Goal: Book appointment/travel/reservation

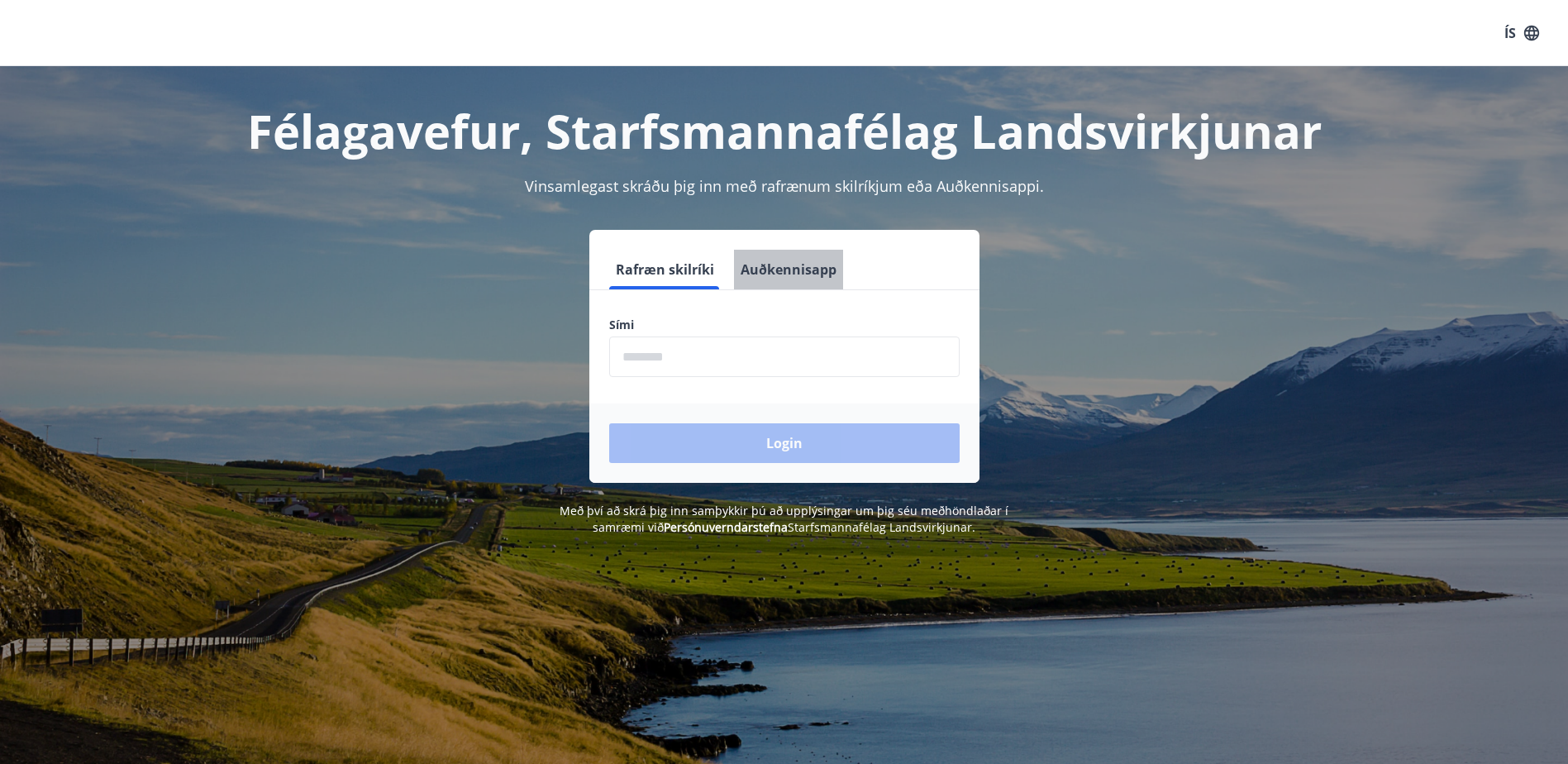
click at [795, 275] on button "Auðkennisapp" at bounding box center [789, 269] width 109 height 40
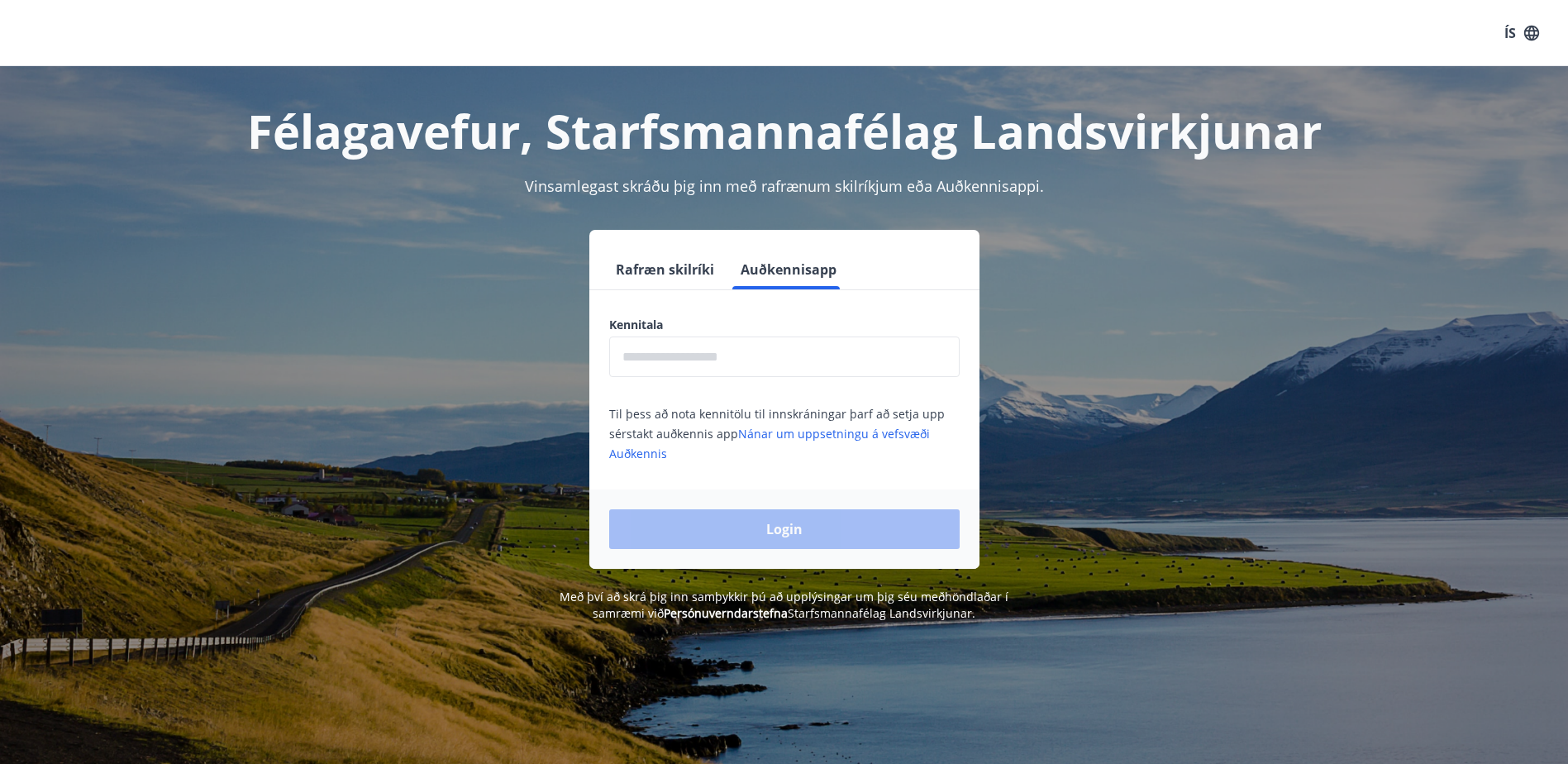
click at [657, 370] on input "text" at bounding box center [784, 357] width 350 height 41
type input "**********"
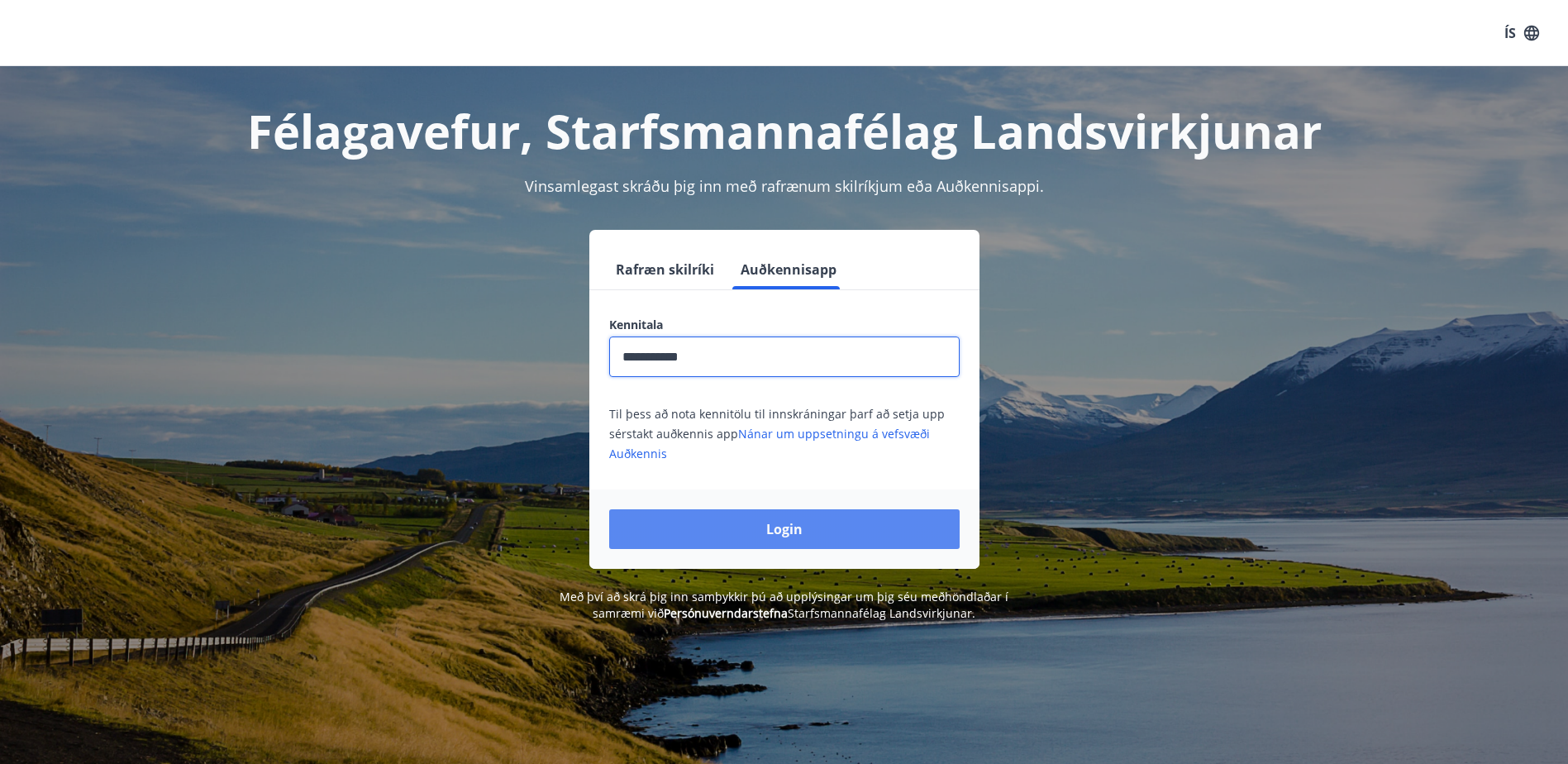
click at [778, 530] on button "Login" at bounding box center [784, 529] width 350 height 40
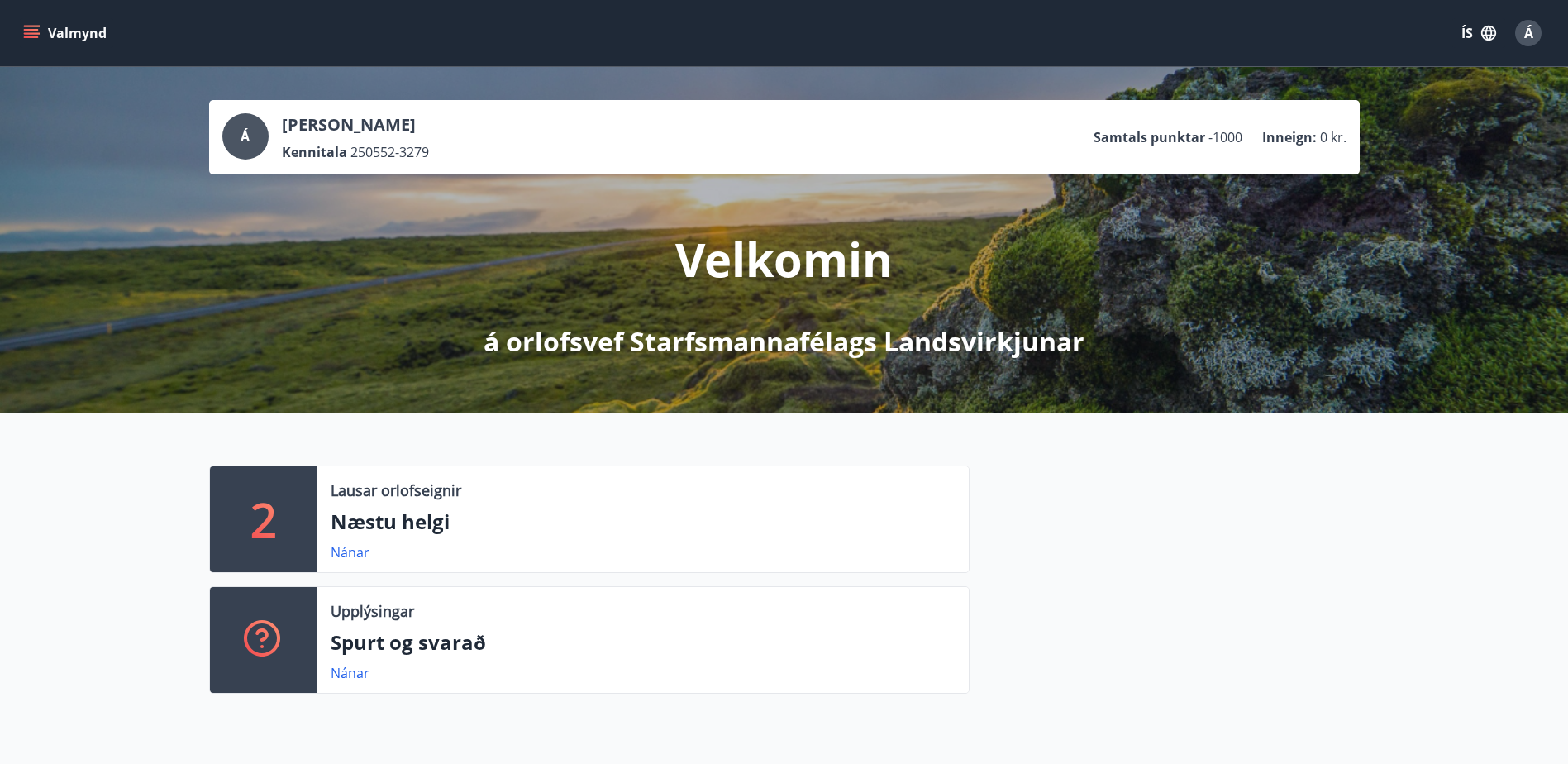
scroll to position [386, 0]
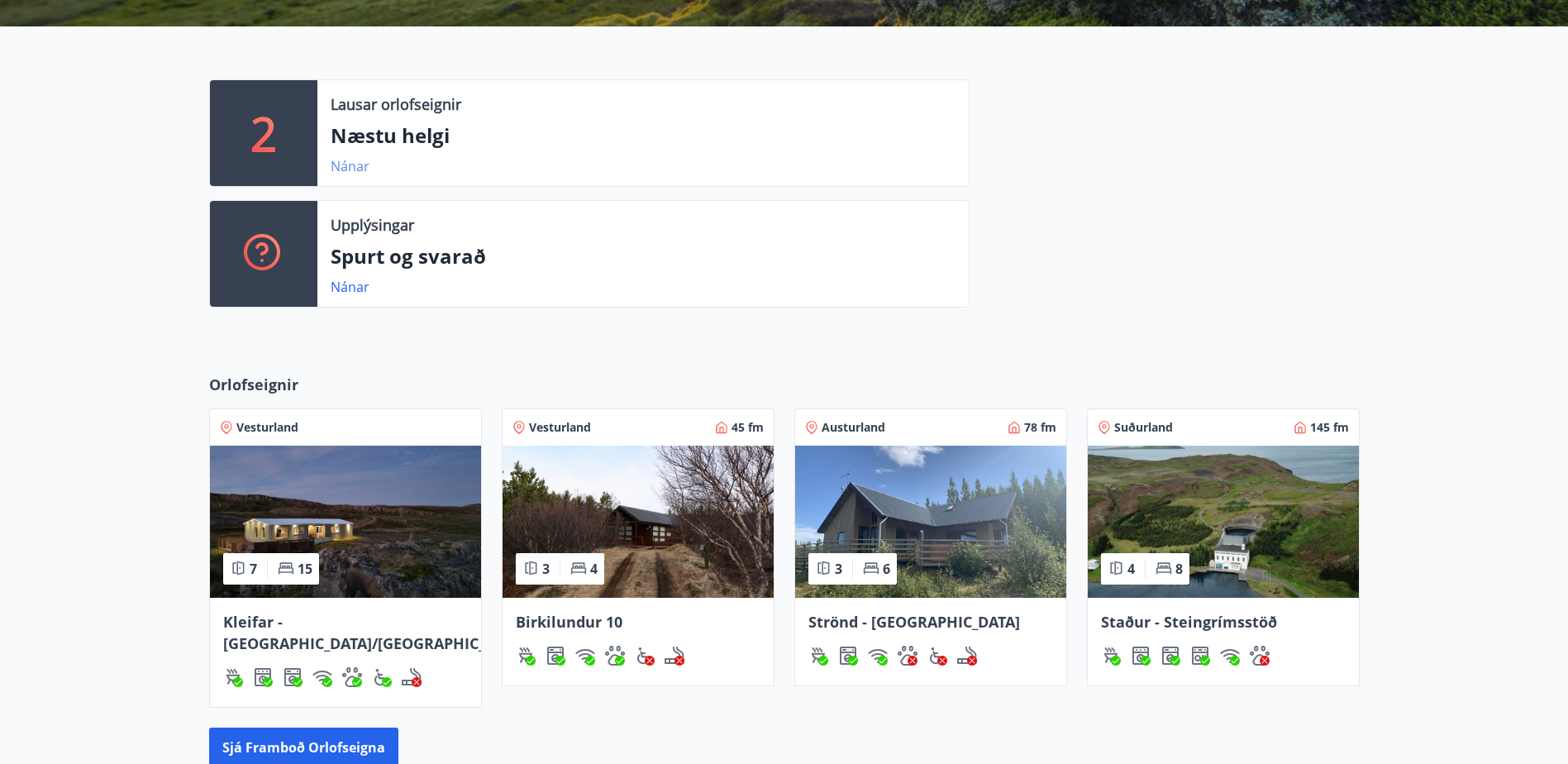
click at [347, 165] on link "Nánar" at bounding box center [350, 165] width 39 height 18
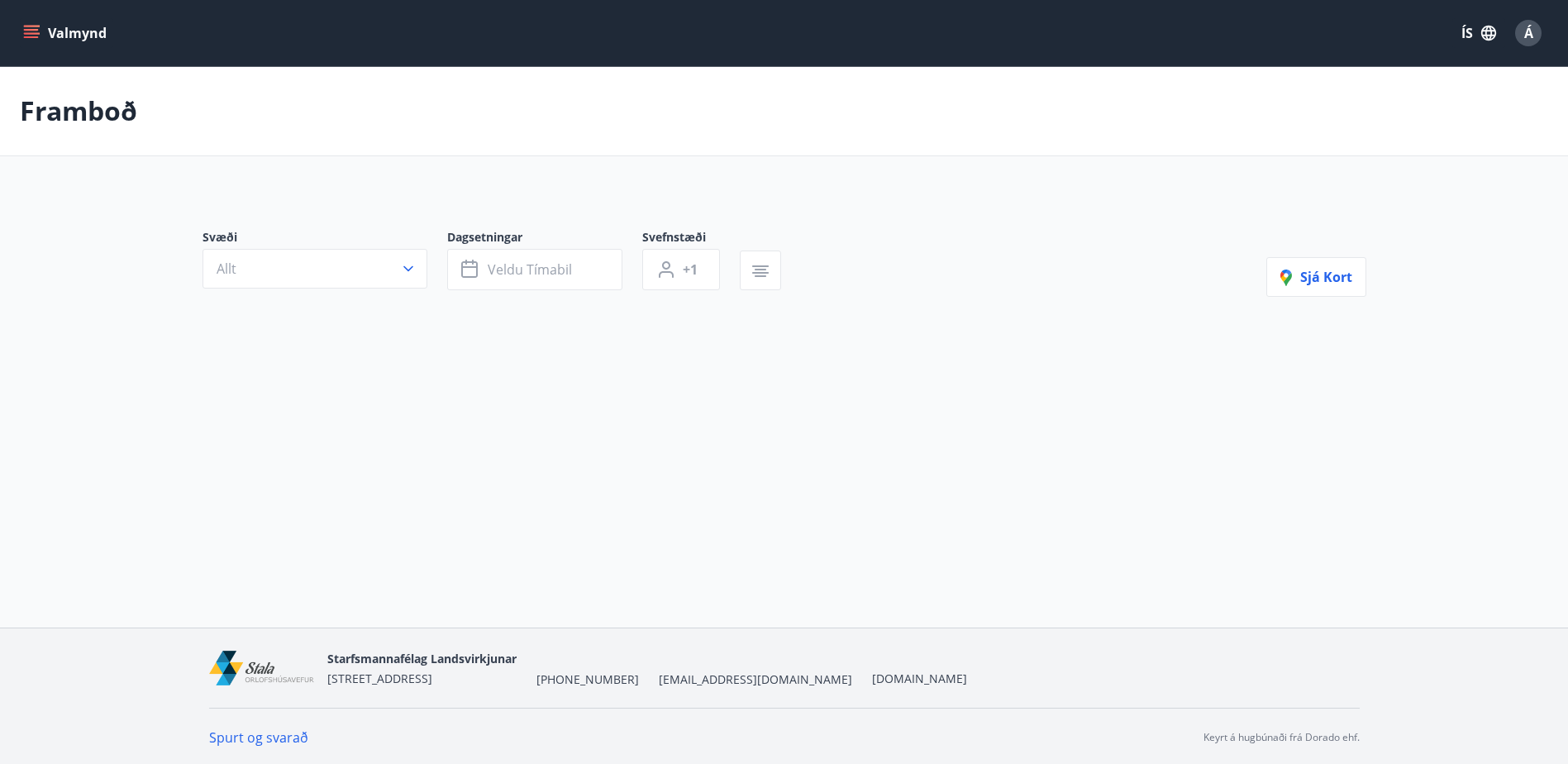
type input "*"
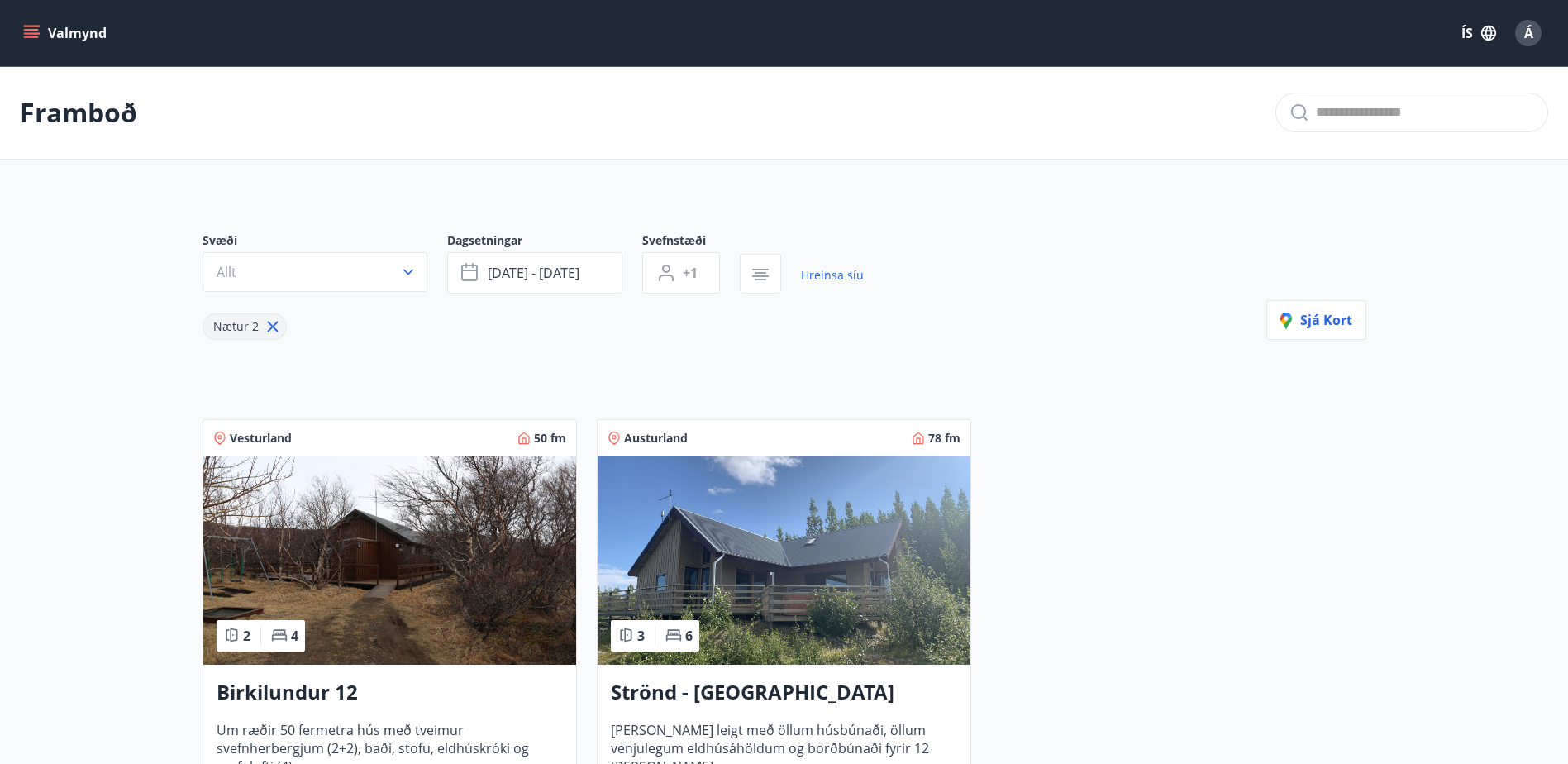
click at [32, 35] on icon "menu" at bounding box center [31, 32] width 16 height 16
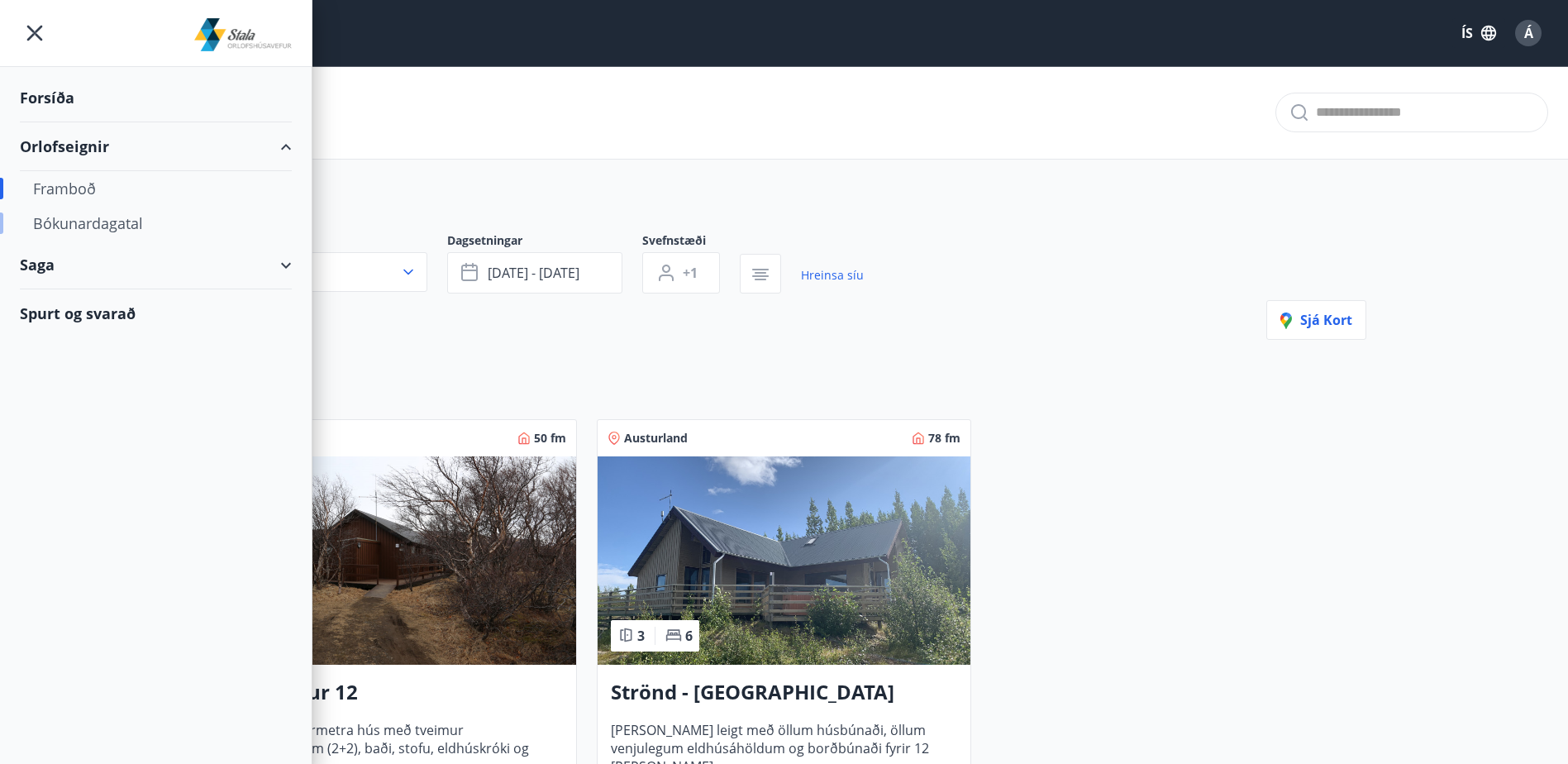
click at [78, 226] on div "Bókunardagatal" at bounding box center [156, 223] width 246 height 35
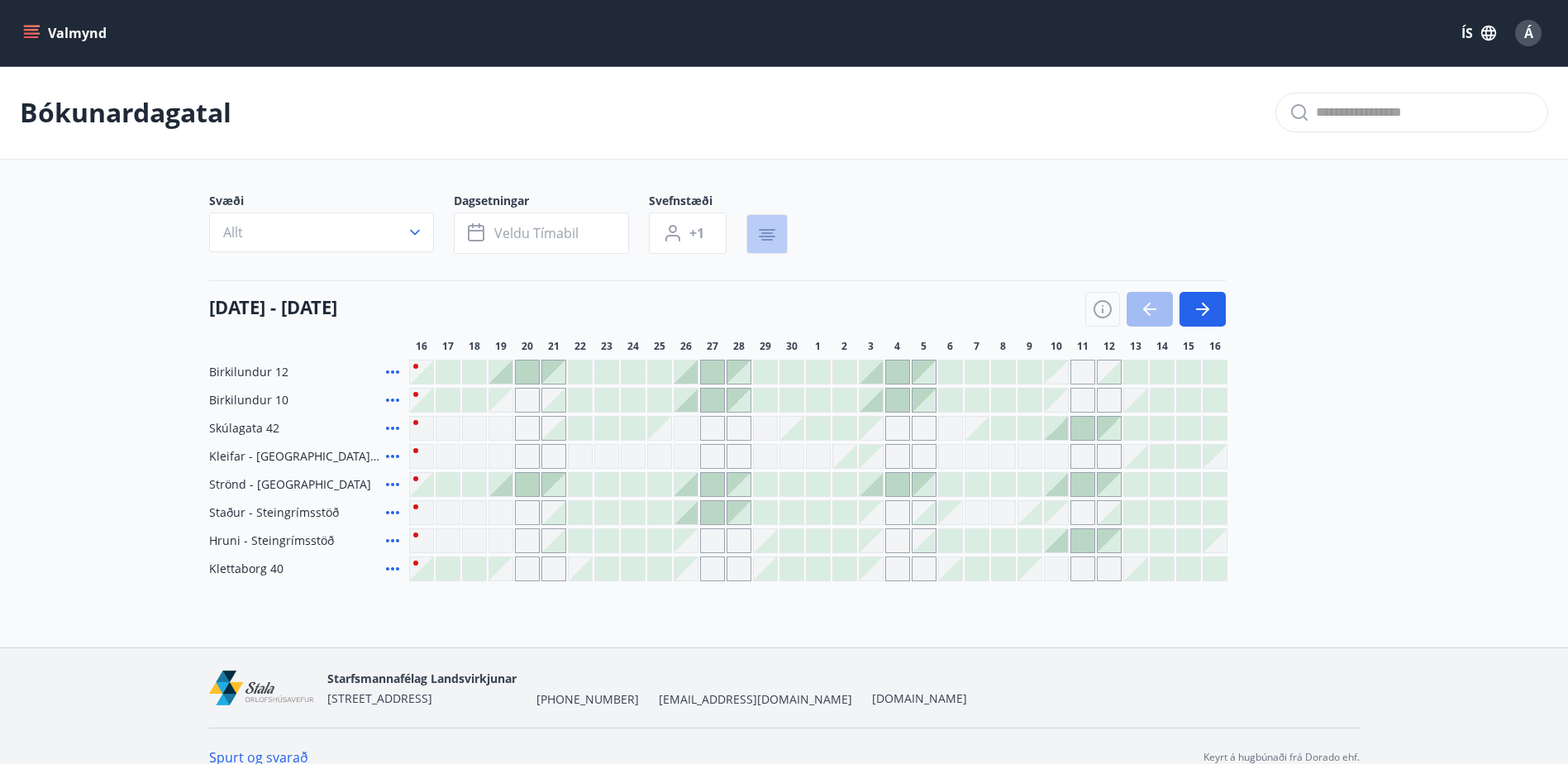
click at [769, 229] on icon "button" at bounding box center [767, 234] width 20 height 20
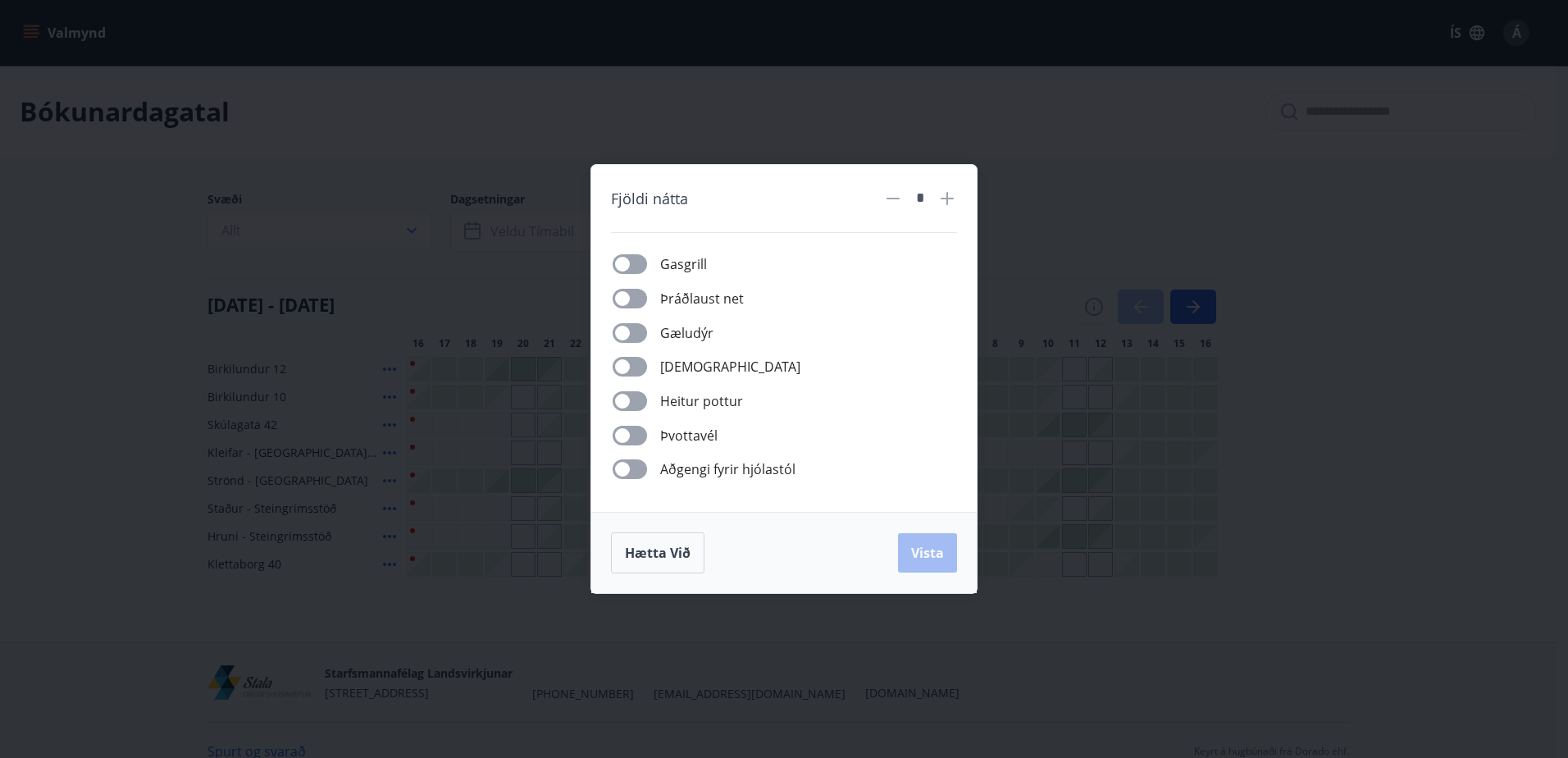
click at [945, 190] on icon at bounding box center [946, 198] width 19 height 19
click at [946, 194] on icon at bounding box center [947, 199] width 14 height 14
click at [899, 198] on icon at bounding box center [892, 198] width 19 height 19
type input "*"
click at [899, 198] on icon at bounding box center [892, 198] width 19 height 19
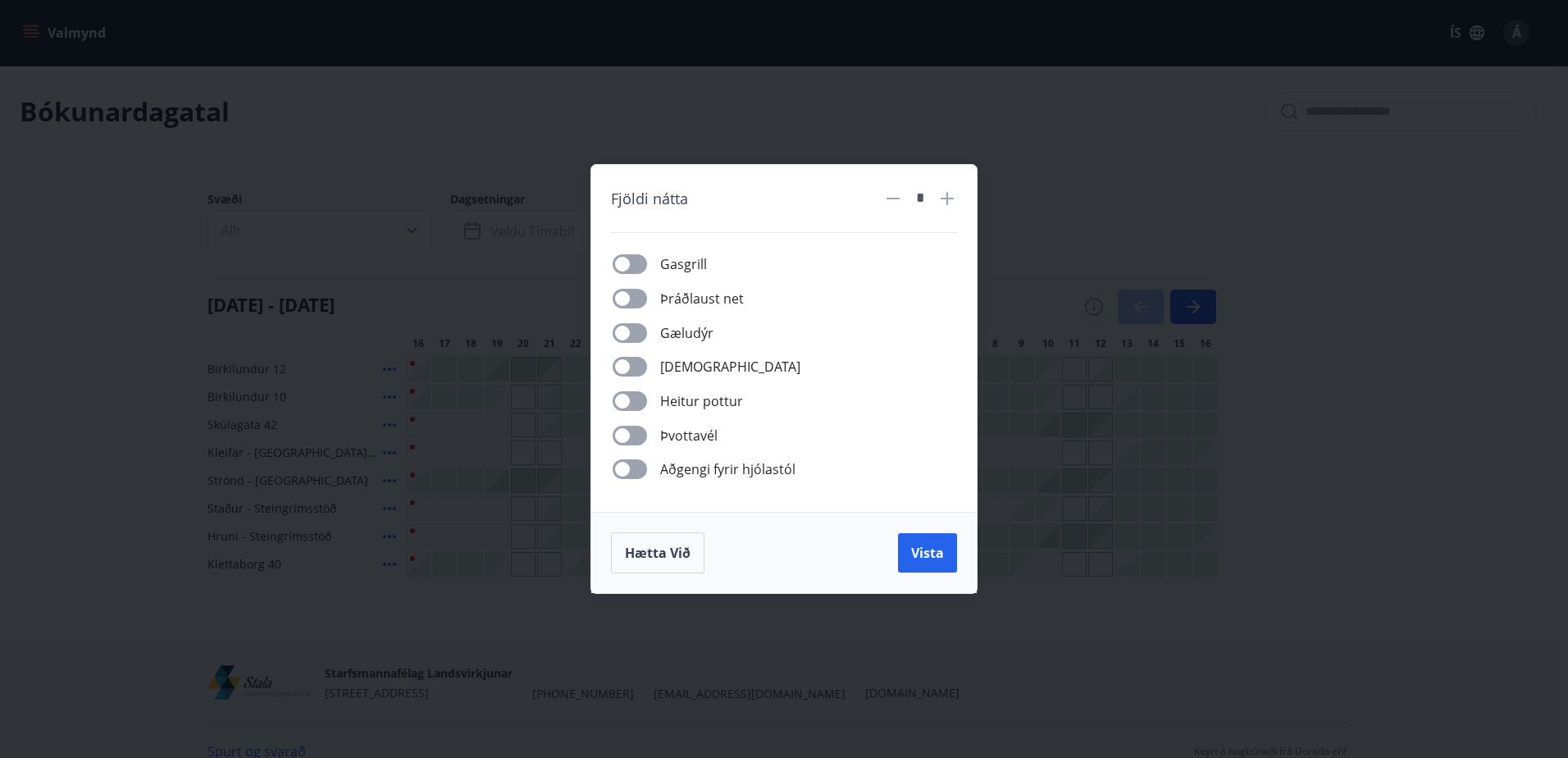
click at [899, 198] on icon at bounding box center [892, 198] width 19 height 19
click at [666, 552] on span "Hætta við" at bounding box center [658, 552] width 66 height 18
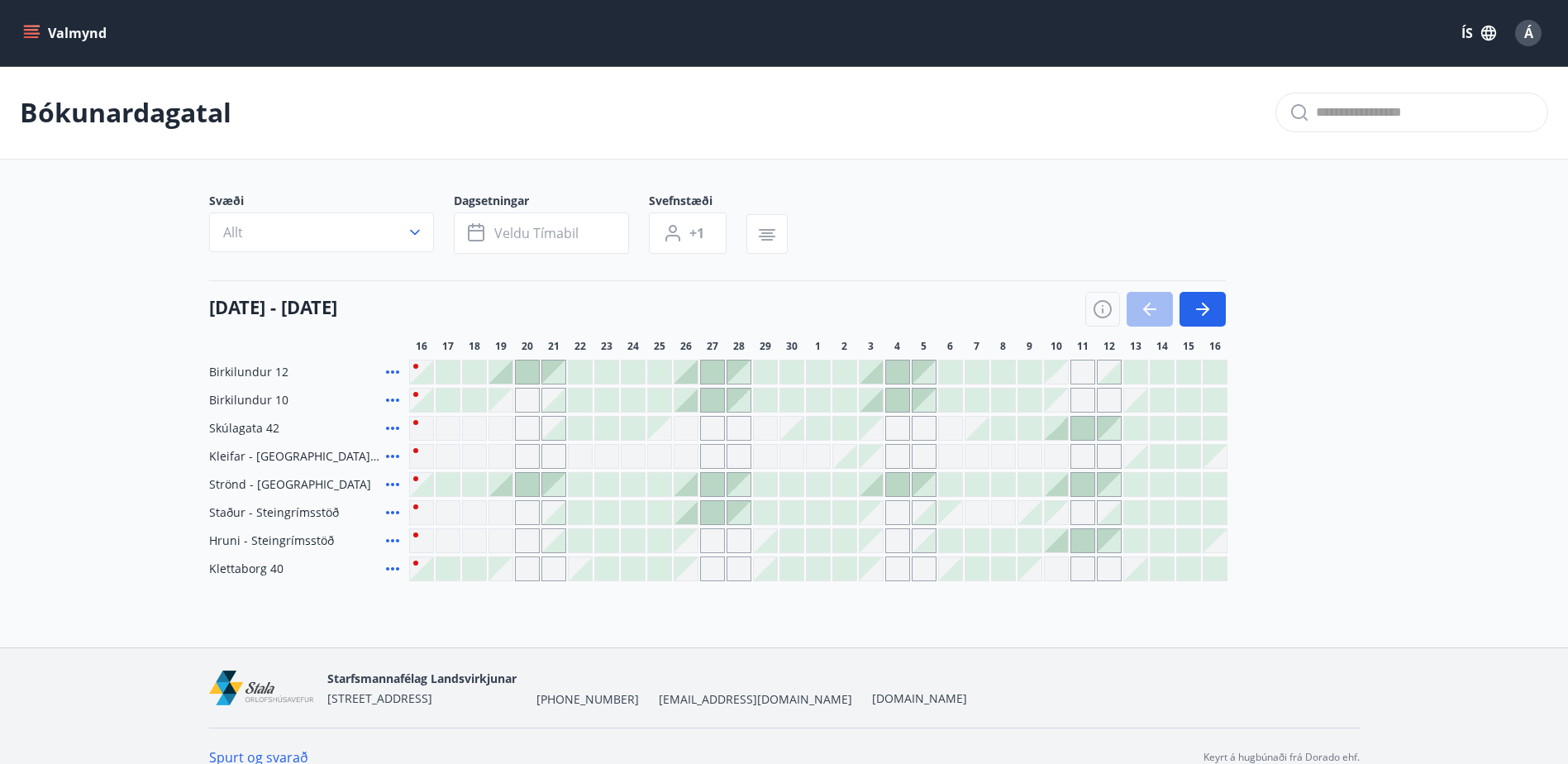
click at [1145, 451] on div at bounding box center [1135, 456] width 23 height 23
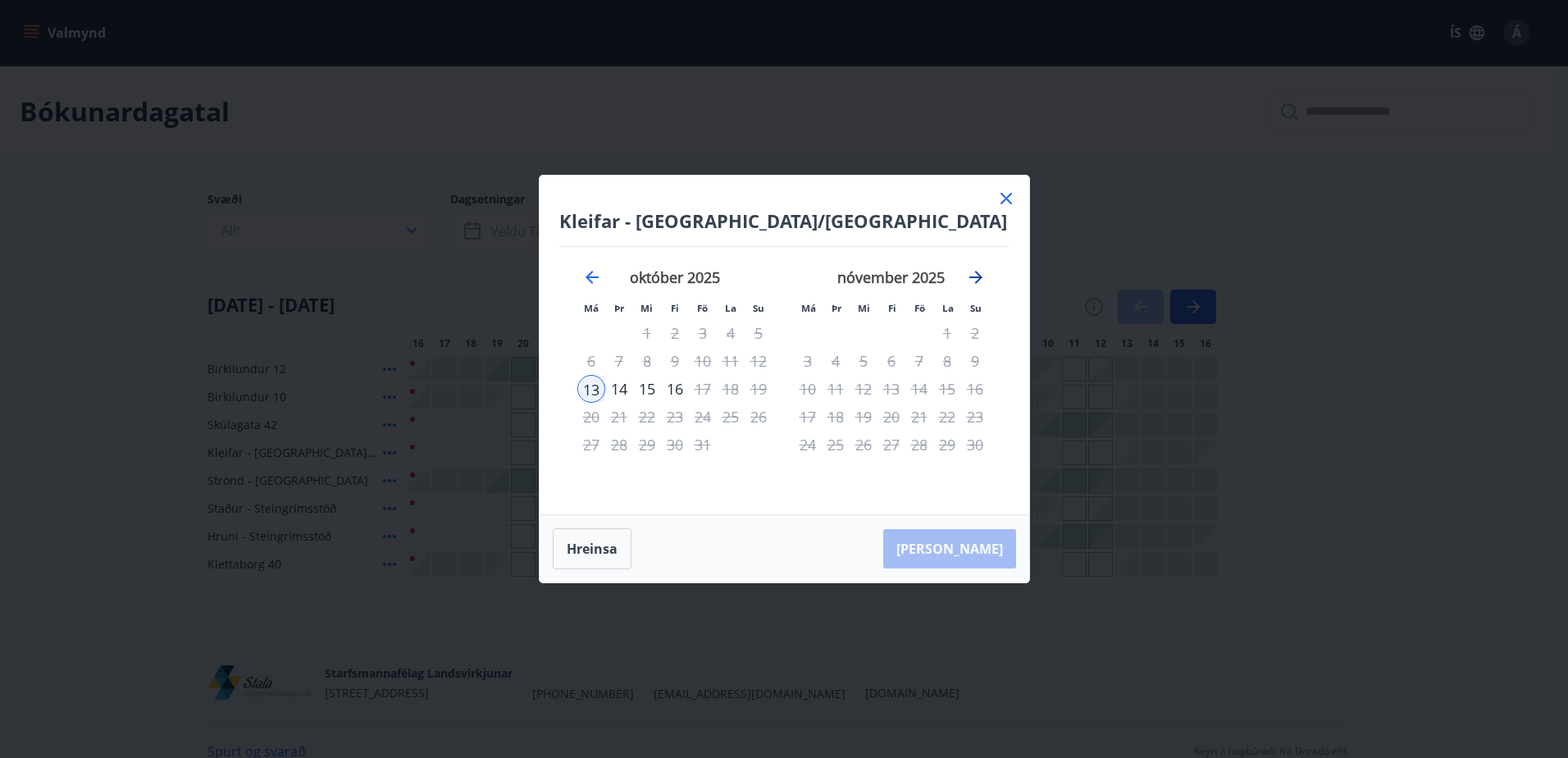
click at [978, 276] on icon "Move forward to switch to the next month." at bounding box center [975, 277] width 19 height 19
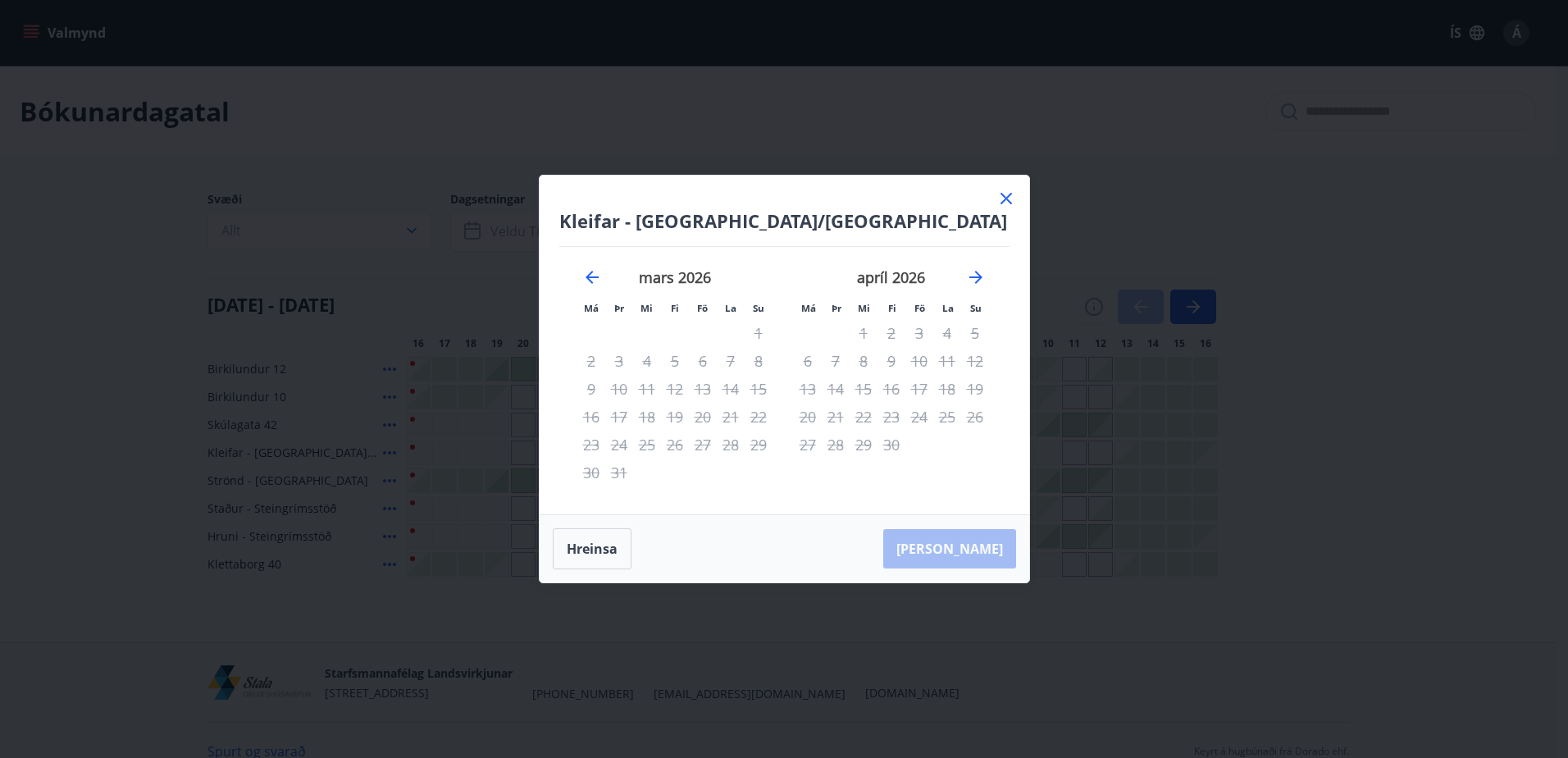
click at [1006, 197] on icon at bounding box center [1006, 199] width 12 height 12
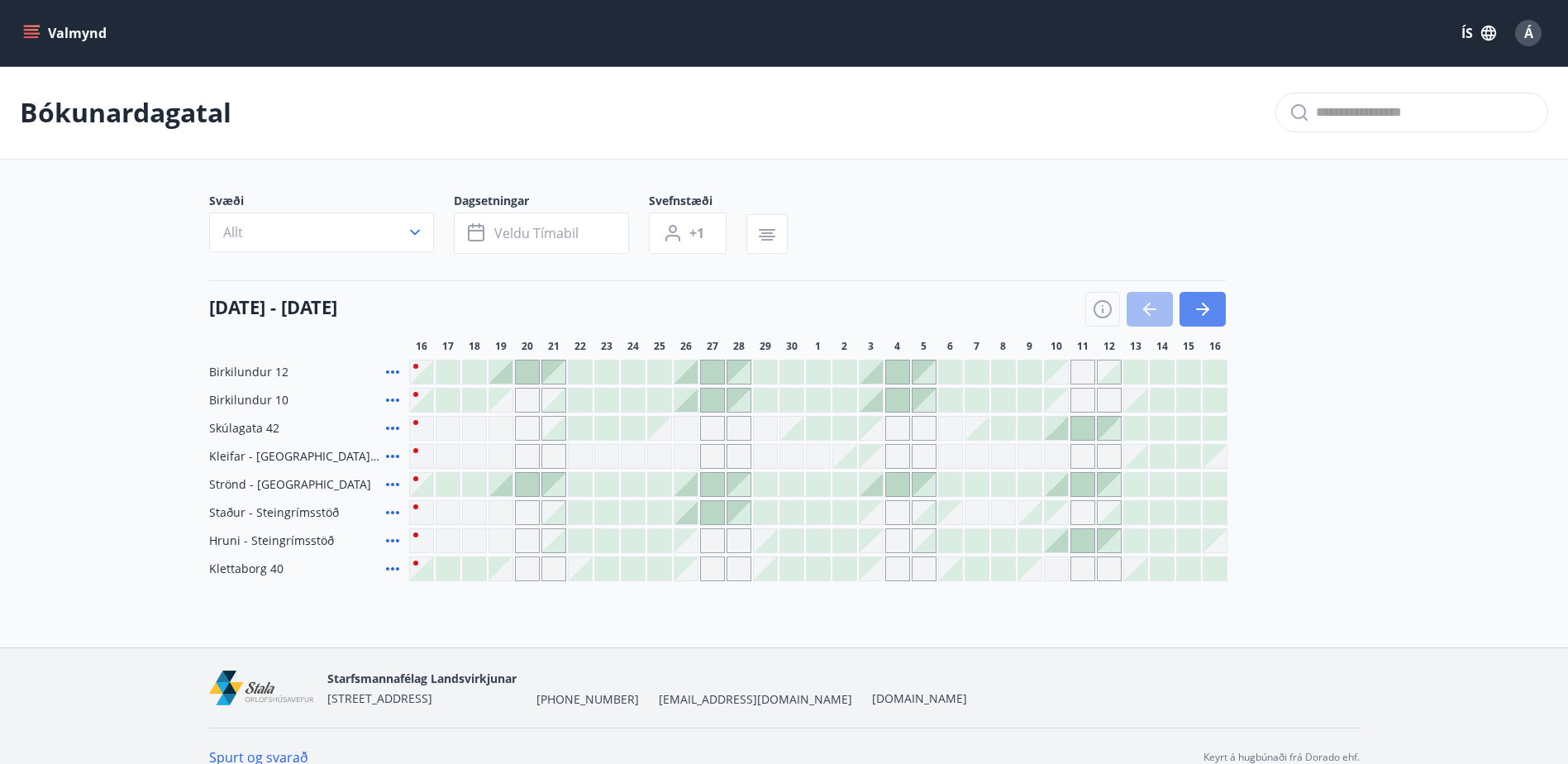
click at [1202, 302] on icon "button" at bounding box center [1202, 309] width 20 height 20
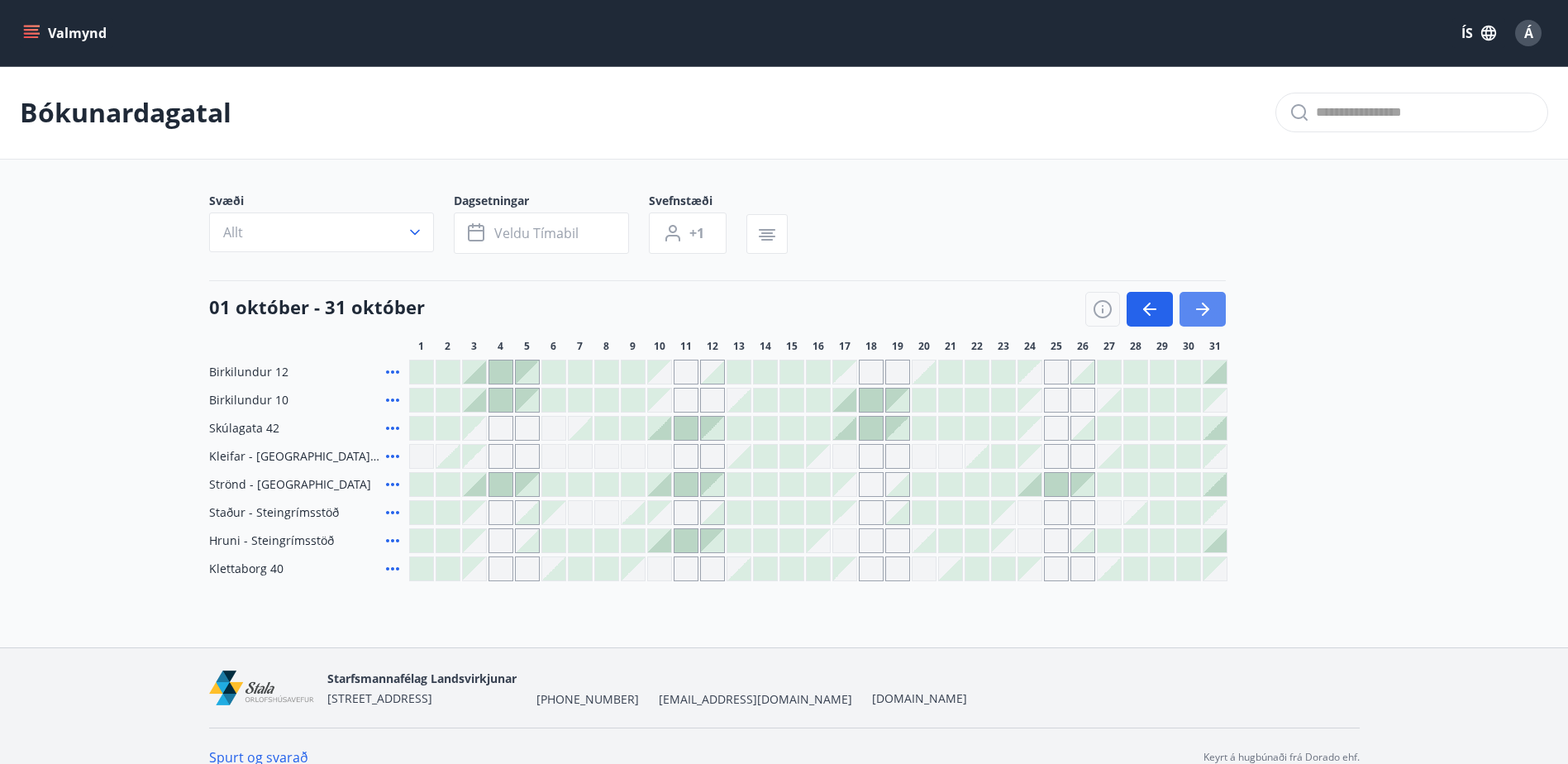
click at [1202, 302] on icon "button" at bounding box center [1202, 309] width 20 height 20
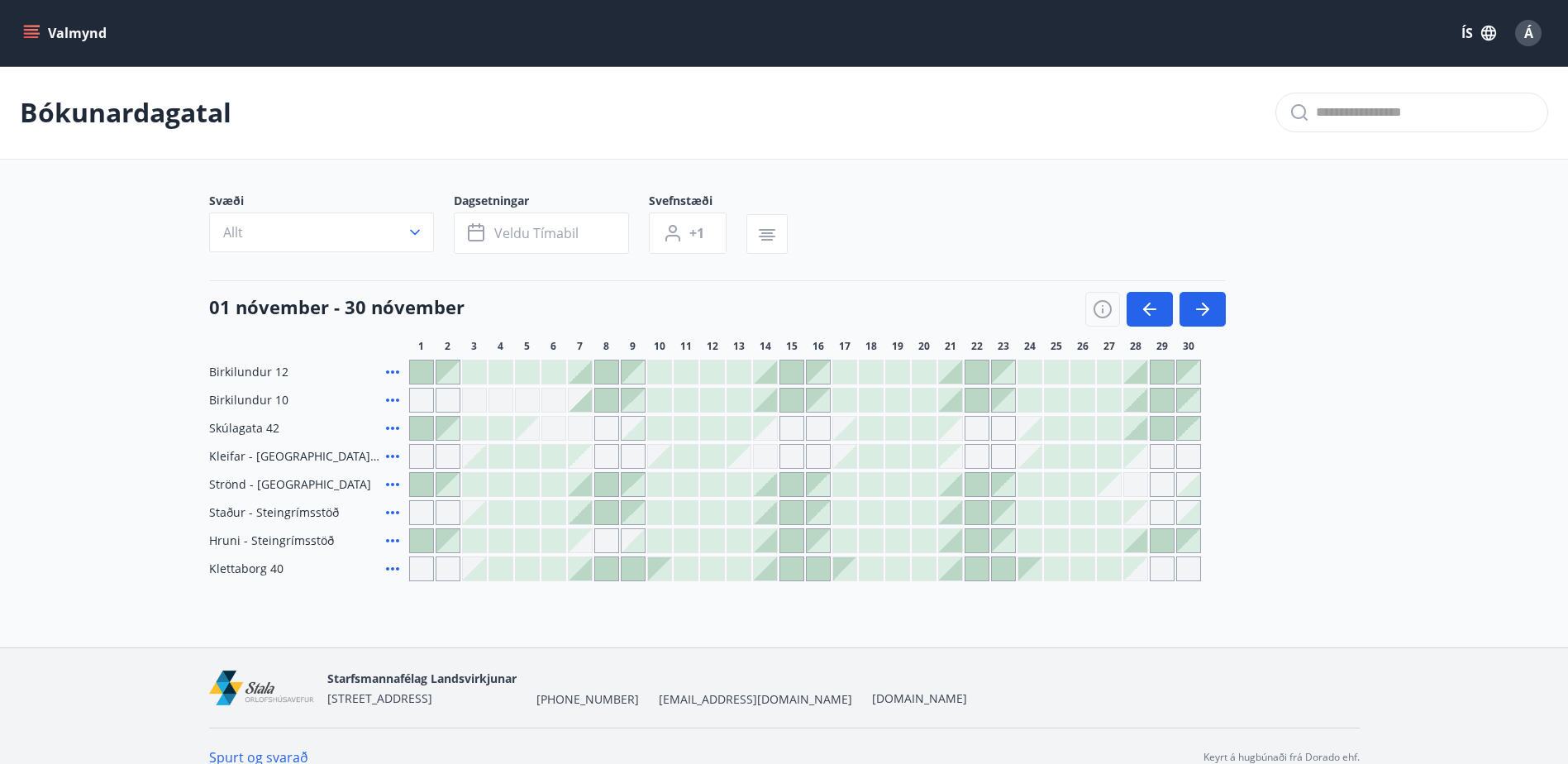
click at [849, 460] on div at bounding box center [844, 456] width 23 height 23
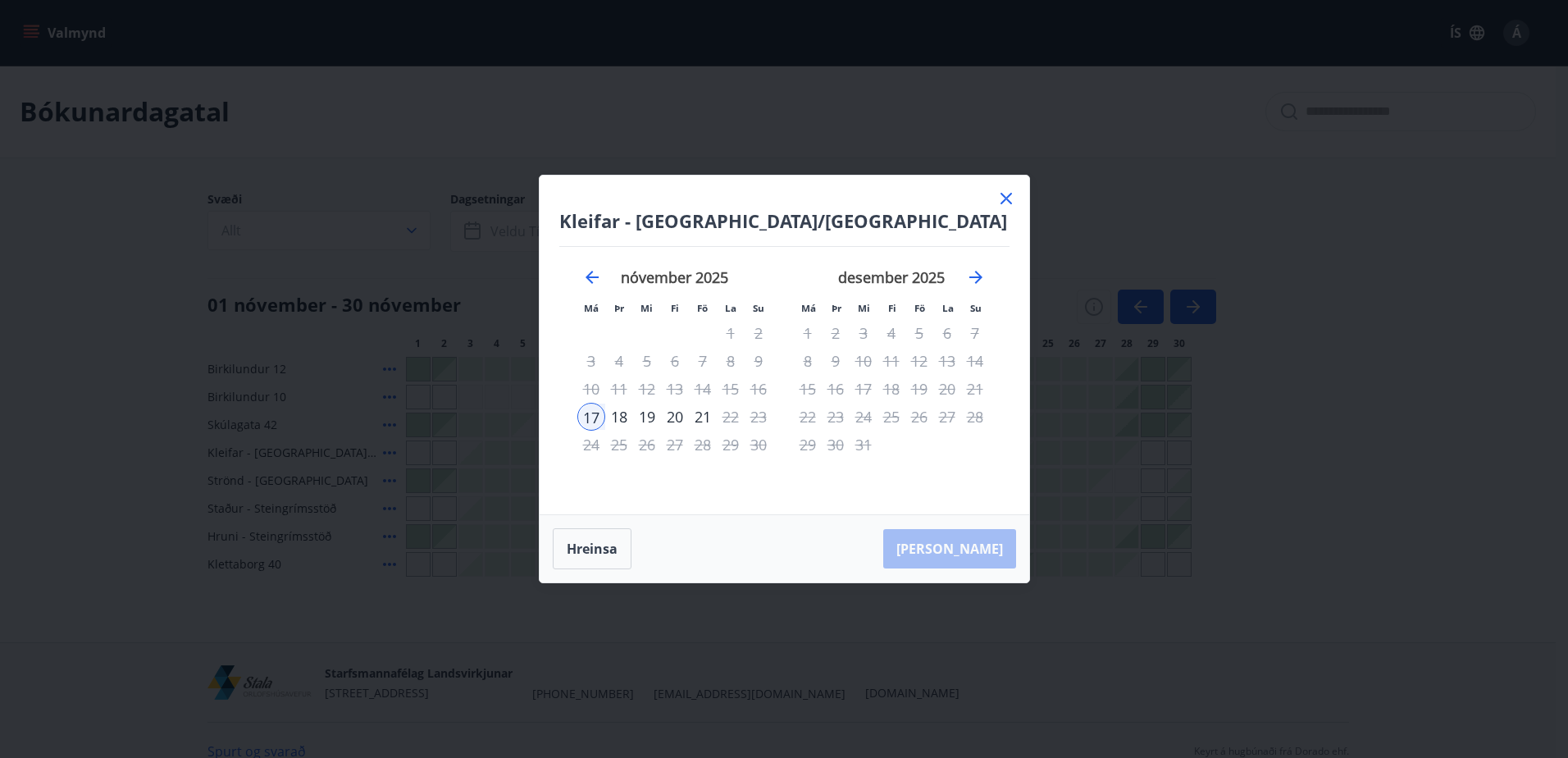
click at [1001, 197] on icon at bounding box center [1006, 198] width 19 height 19
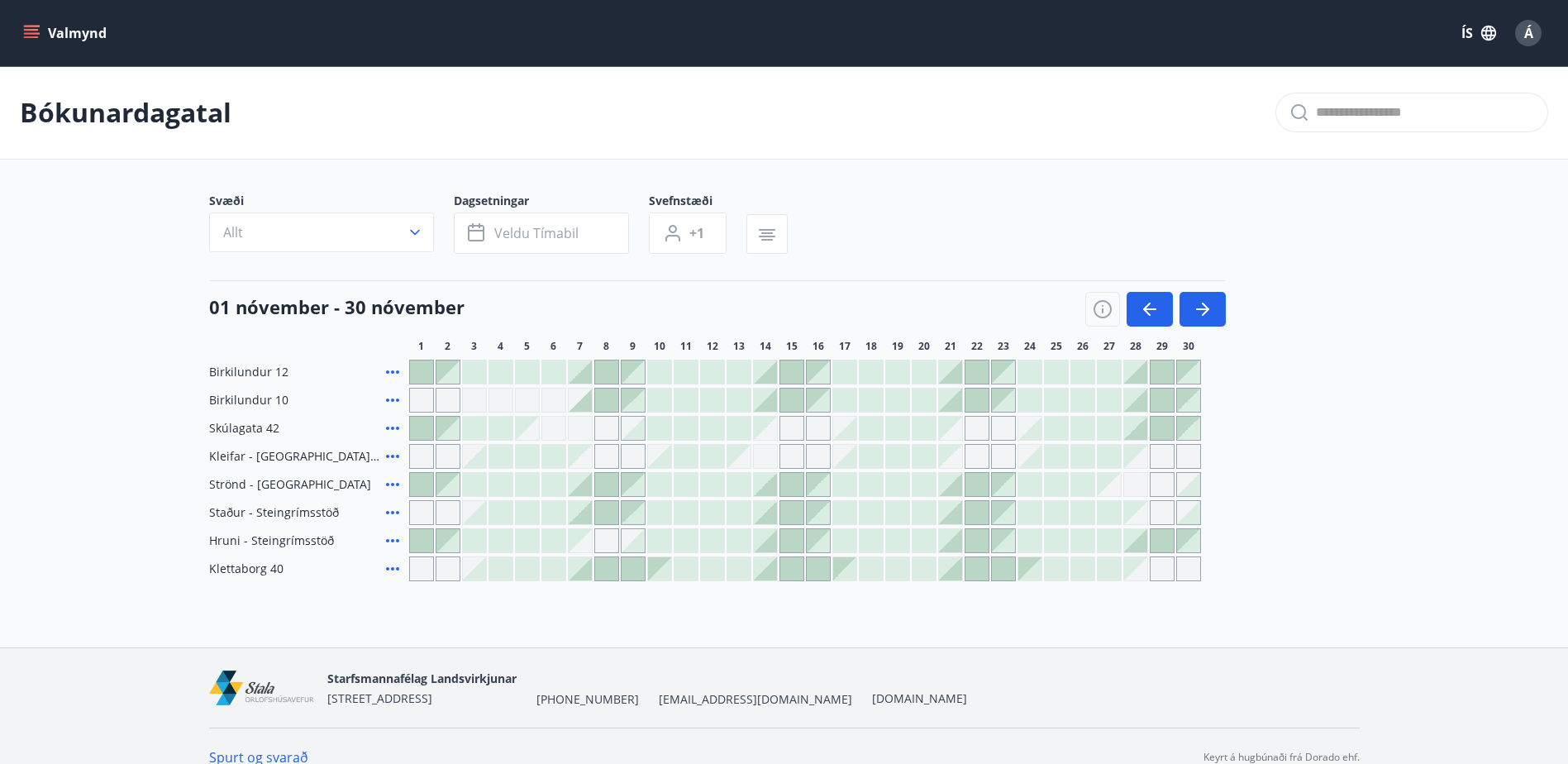
click at [393, 456] on icon at bounding box center [393, 456] width 14 height 3
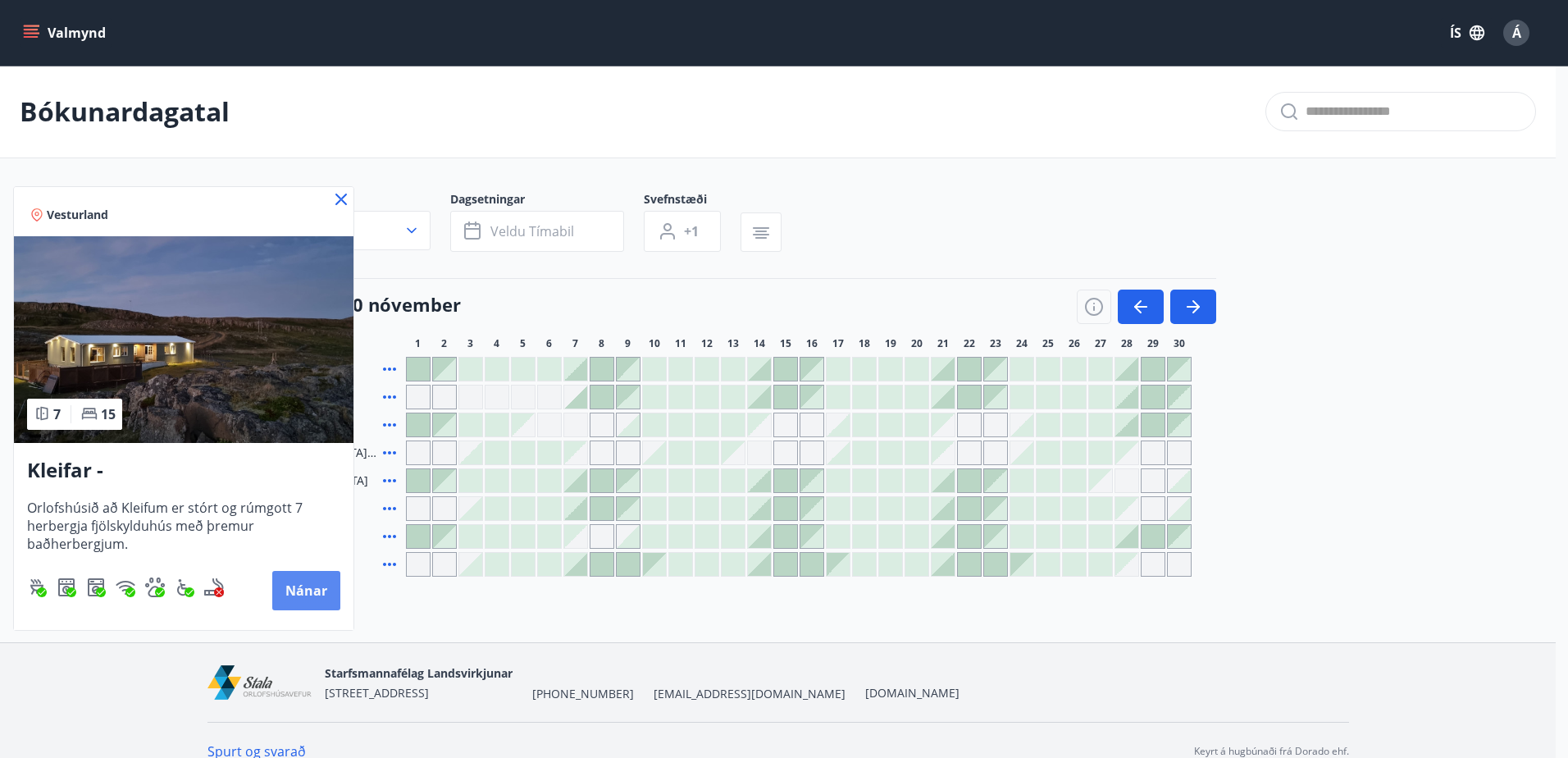
click at [294, 585] on button "Nánar" at bounding box center [306, 590] width 68 height 40
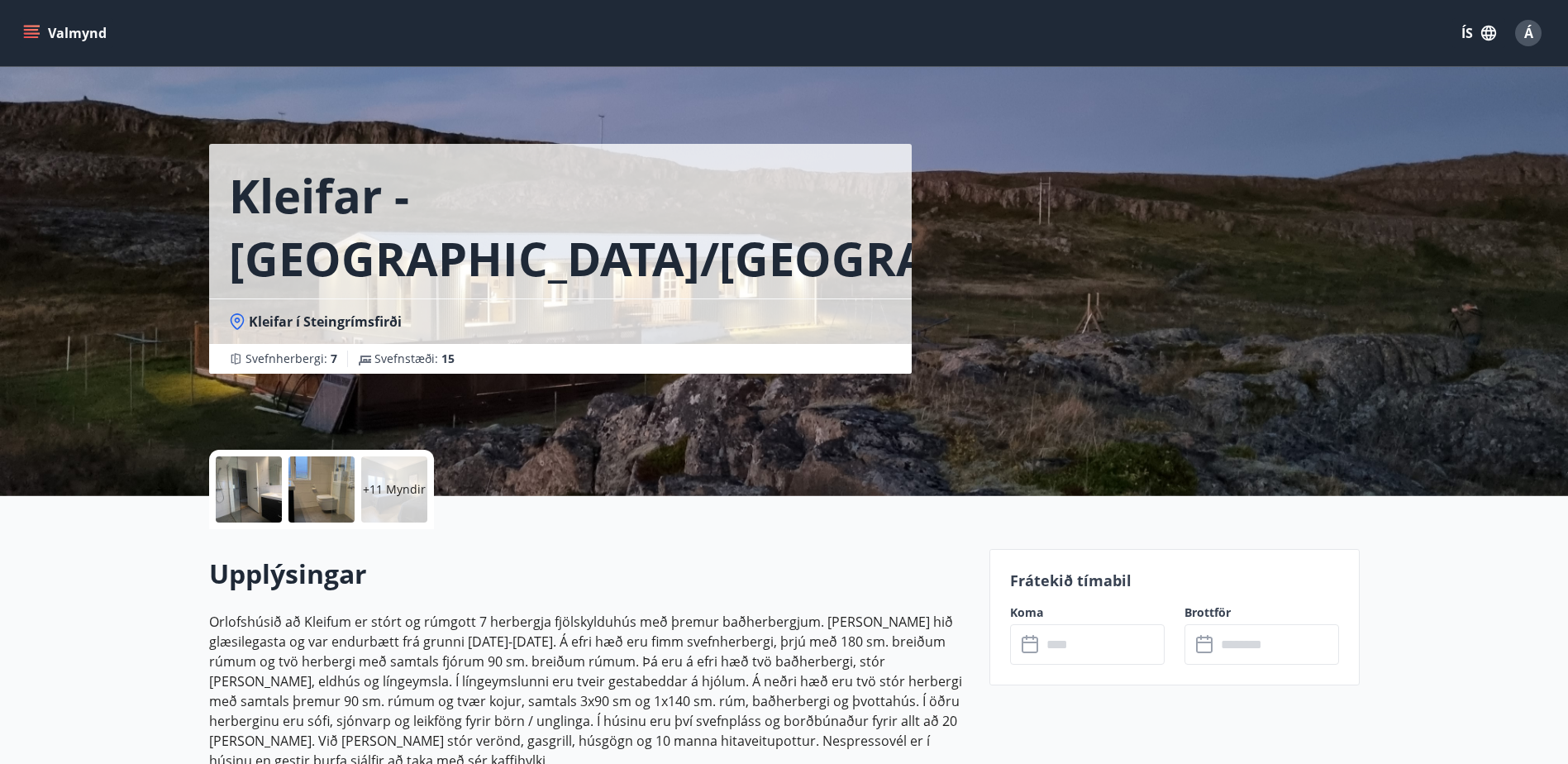
click at [26, 29] on icon "menu" at bounding box center [31, 30] width 14 height 2
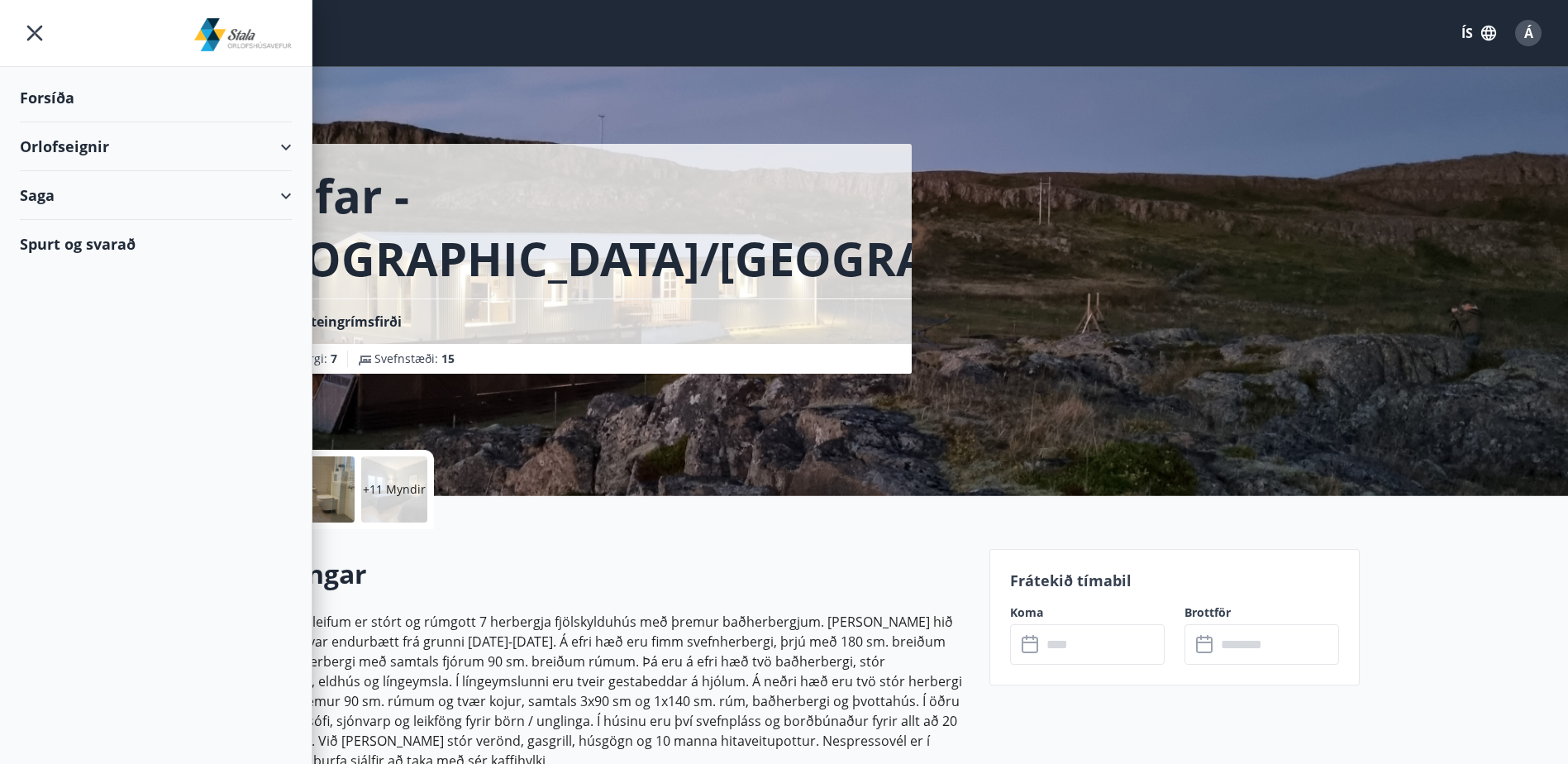
click at [65, 142] on div "Orlofseignir" at bounding box center [155, 146] width 272 height 49
click at [68, 224] on div "Bókunardagatal" at bounding box center [156, 223] width 246 height 35
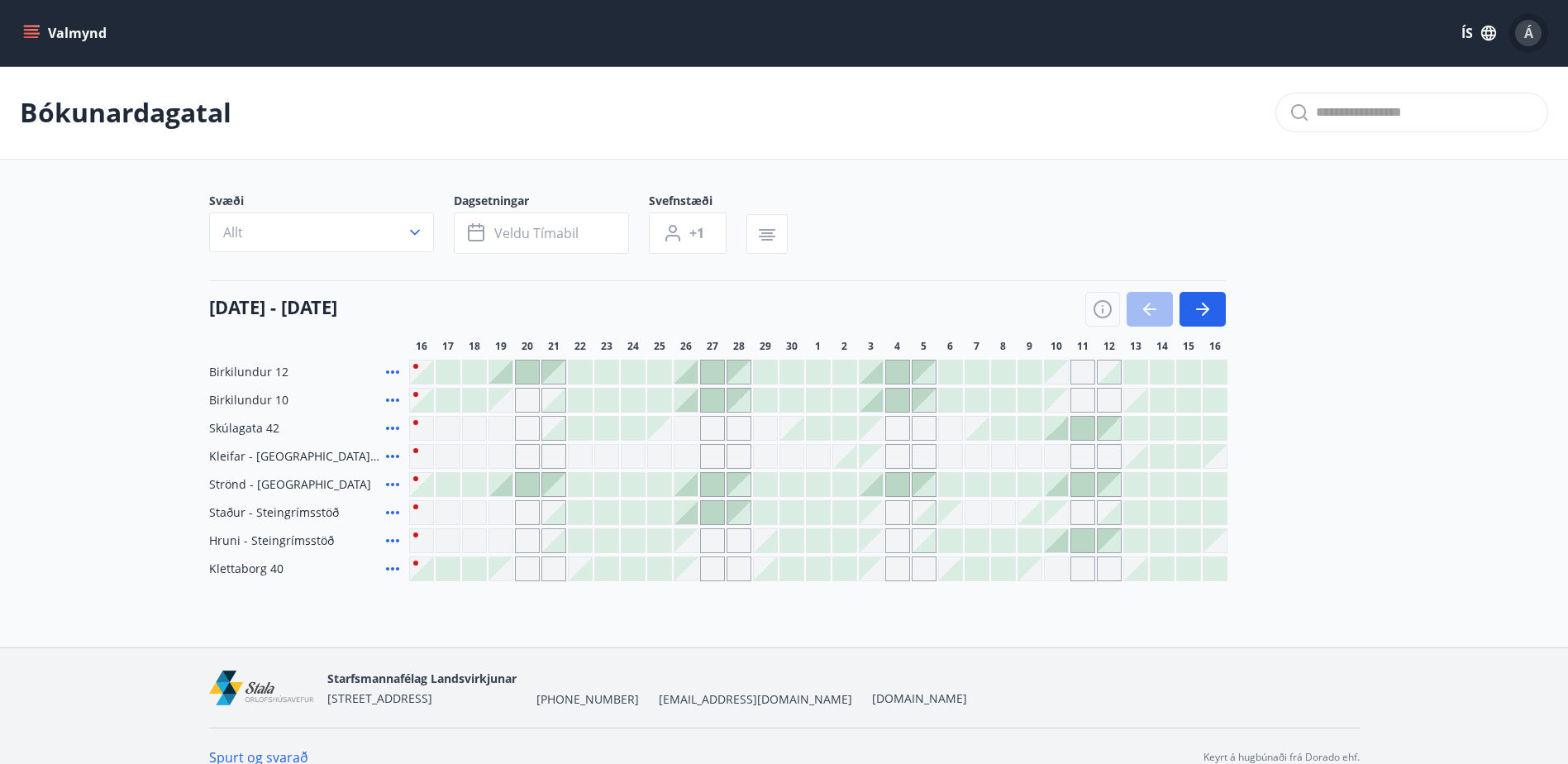
click at [1523, 32] on div "Á" at bounding box center [1528, 32] width 26 height 26
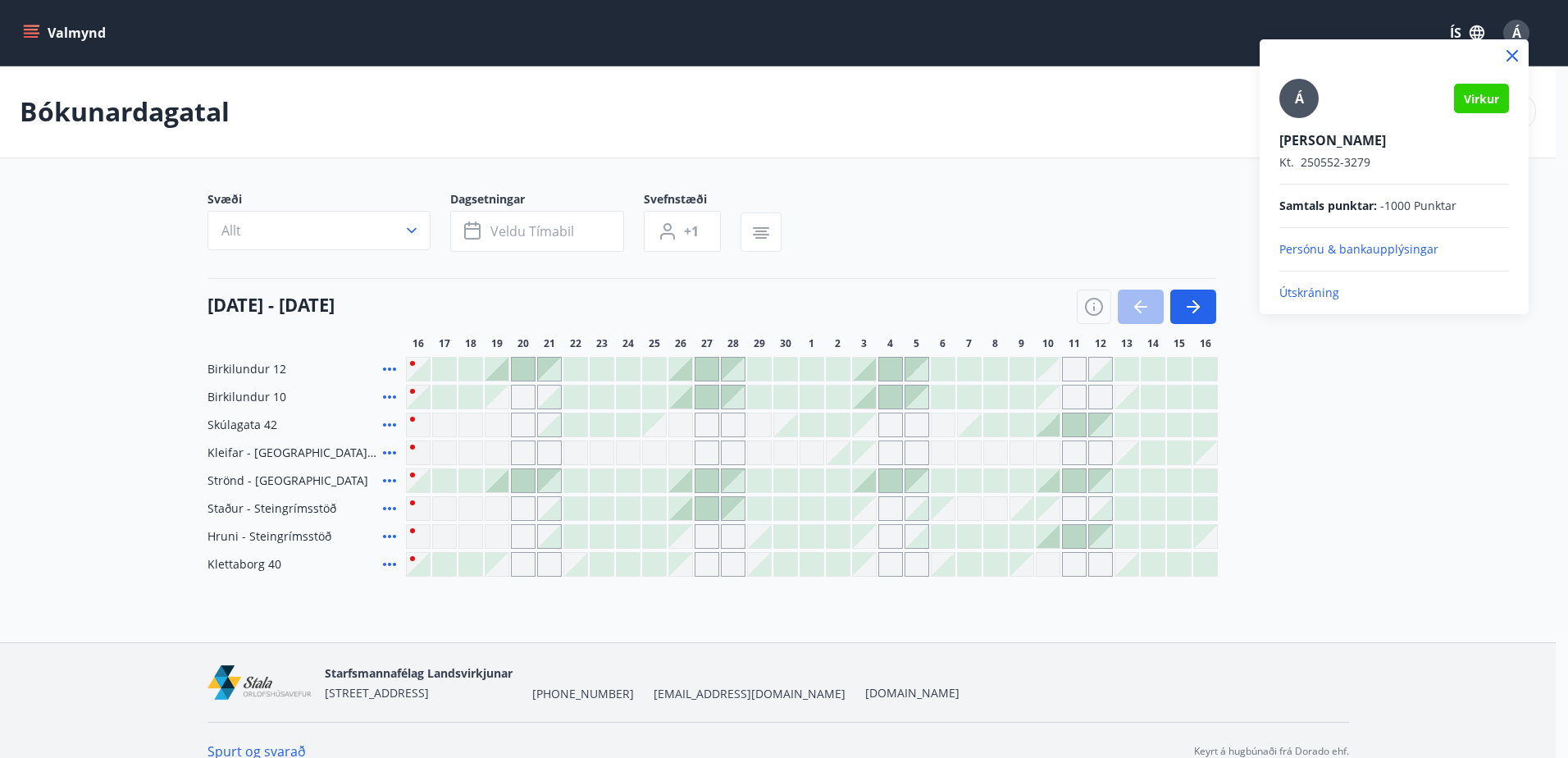
click at [1303, 287] on p "Útskráning" at bounding box center [1393, 292] width 229 height 16
